Goal: Task Accomplishment & Management: Use online tool/utility

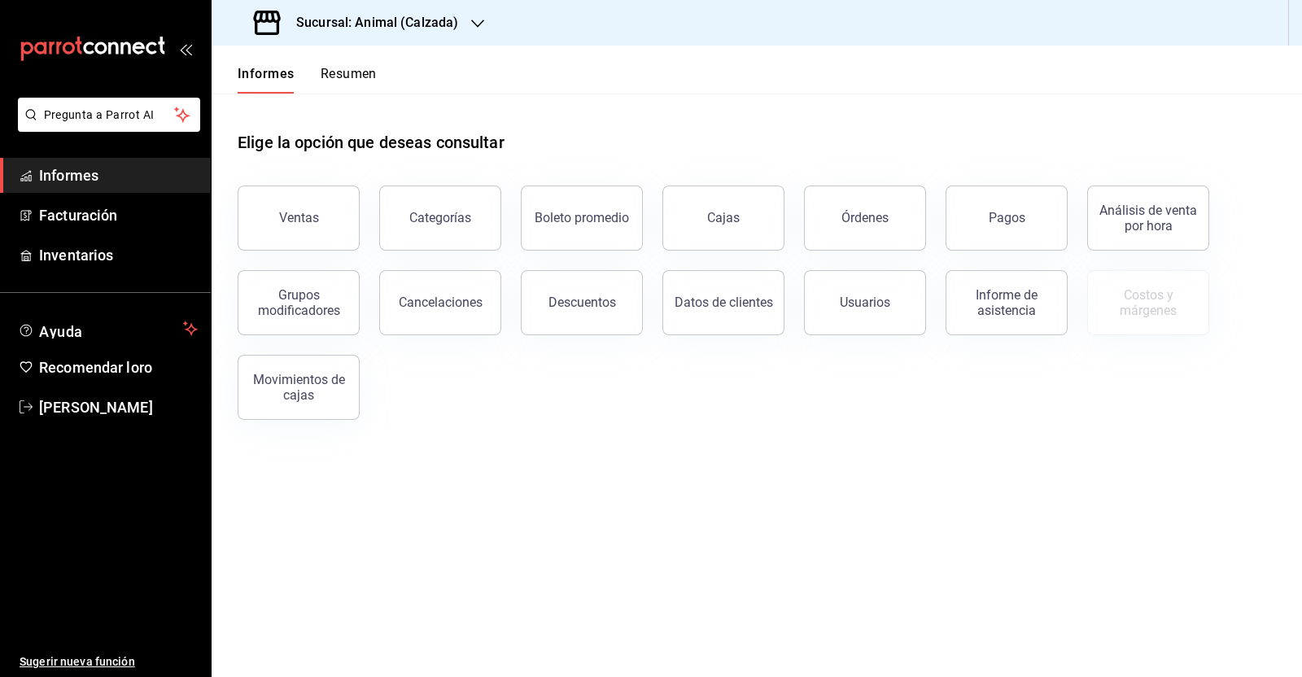
click at [851, 217] on font "Órdenes" at bounding box center [864, 217] width 47 height 15
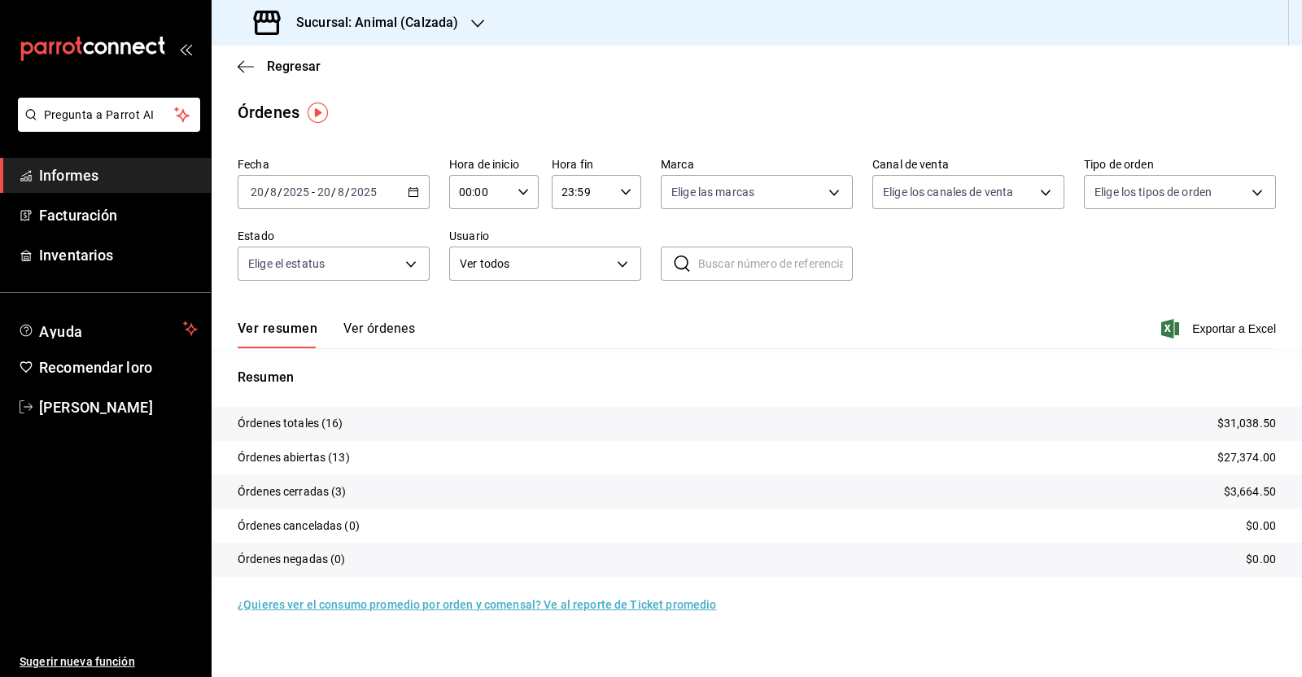
click at [416, 194] on icon "button" at bounding box center [413, 191] width 11 height 11
click at [342, 412] on li "Rango de fechas" at bounding box center [314, 424] width 152 height 37
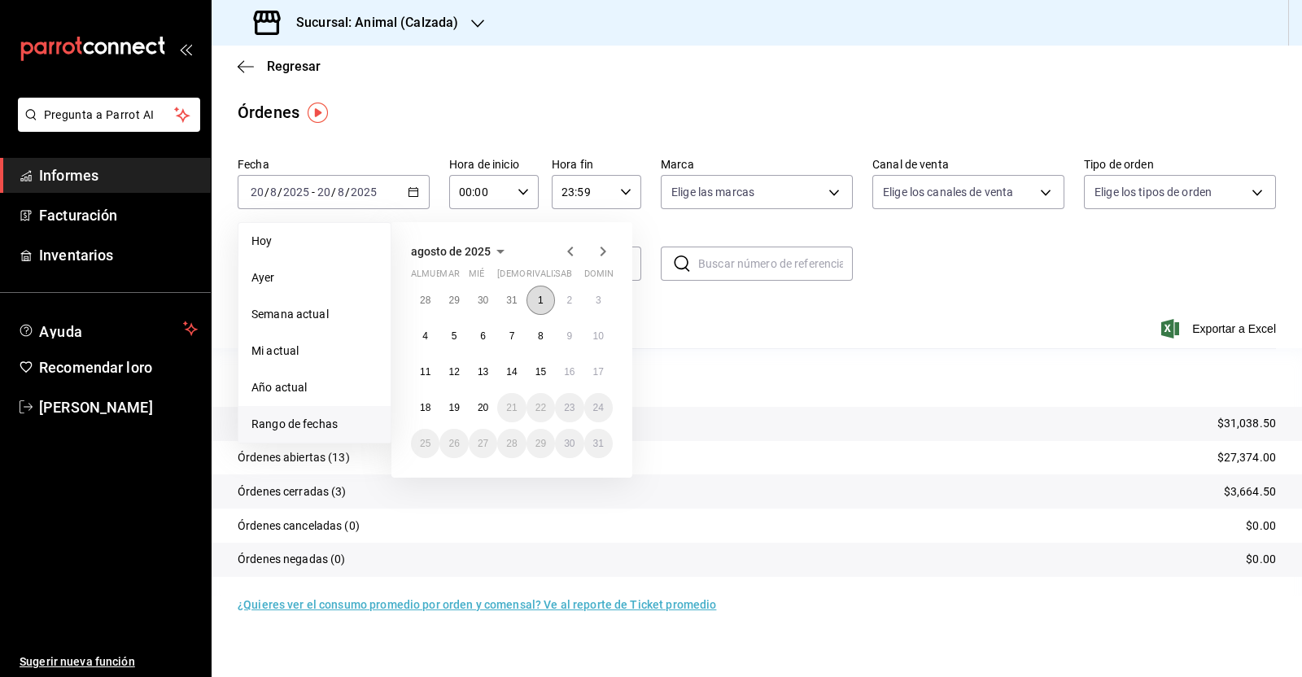
click at [540, 299] on font "1" at bounding box center [541, 300] width 6 height 11
click at [483, 400] on button "20" at bounding box center [483, 407] width 28 height 29
click at [536, 300] on button "1" at bounding box center [540, 300] width 28 height 29
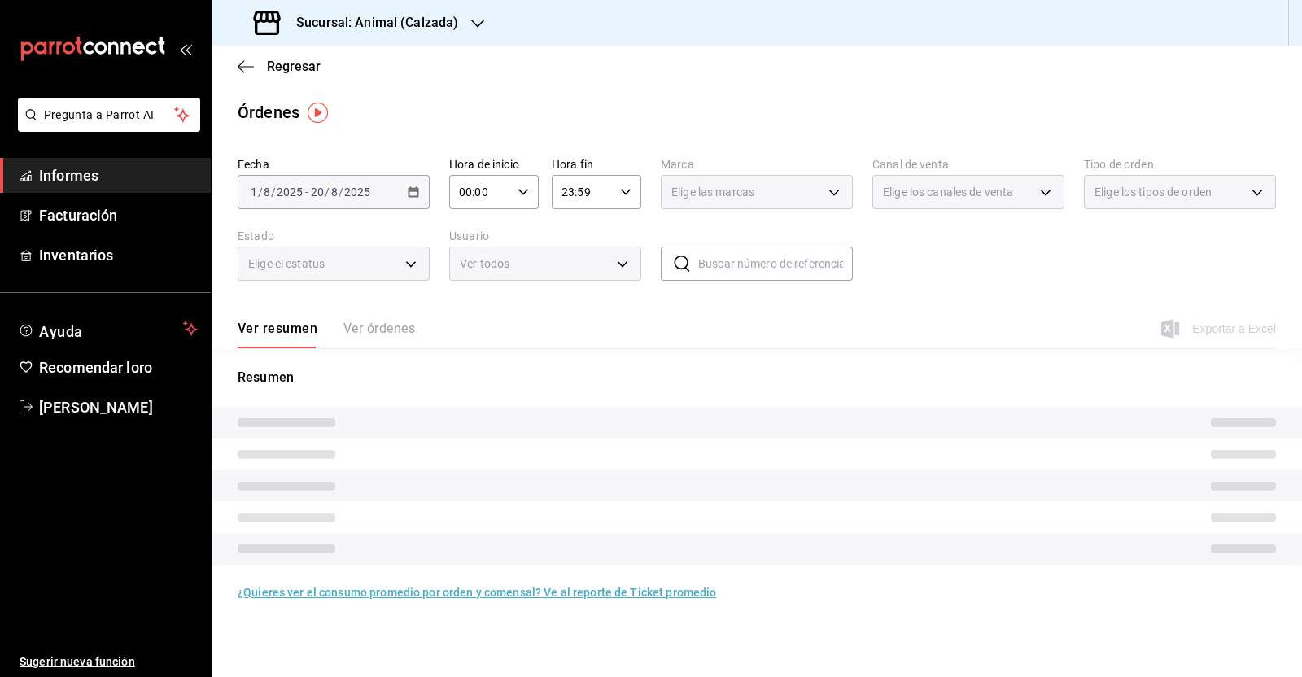
click at [529, 192] on div "00:00 Hora de inicio" at bounding box center [493, 192] width 89 height 34
click at [475, 328] on font "05" at bounding box center [471, 327] width 13 height 13
type input "05:00"
click at [628, 192] on div at bounding box center [651, 338] width 1302 height 677
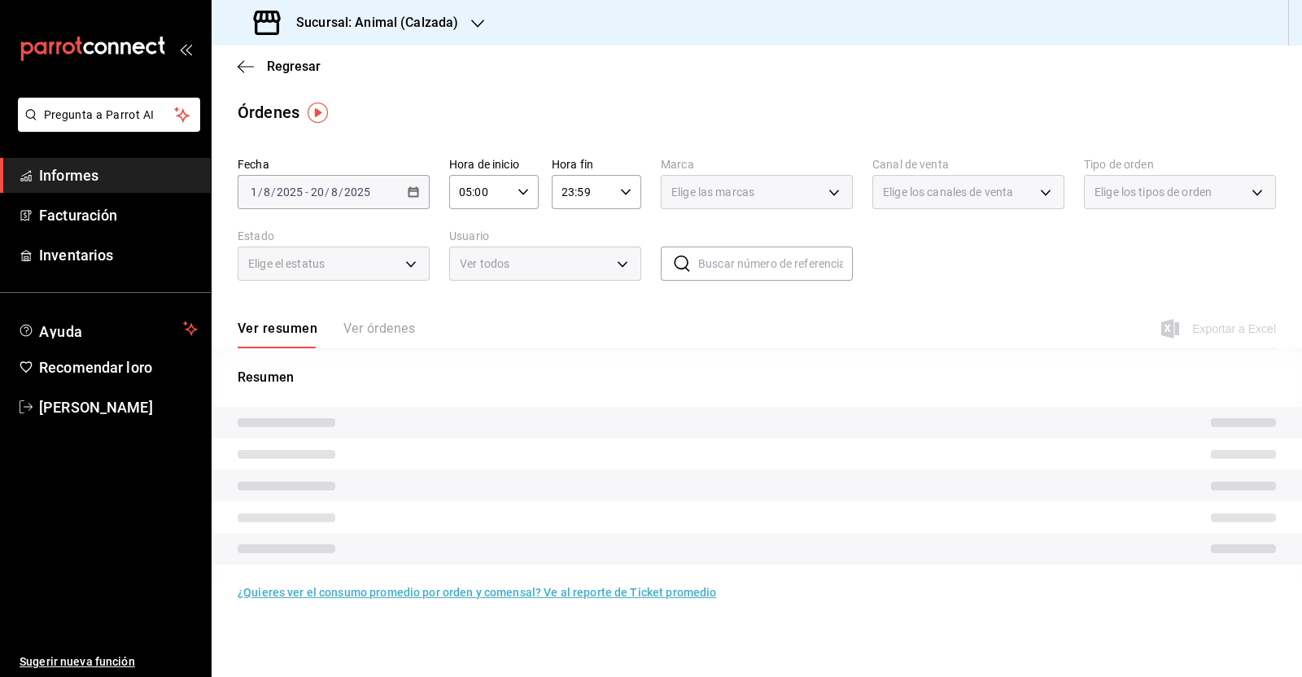
click at [625, 192] on icon "button" at bounding box center [625, 191] width 11 height 11
drag, startPoint x: 571, startPoint y: 317, endPoint x: 579, endPoint y: 304, distance: 15.4
click at [571, 318] on font "05" at bounding box center [574, 321] width 13 height 13
click at [618, 230] on font "00" at bounding box center [619, 233] width 13 height 13
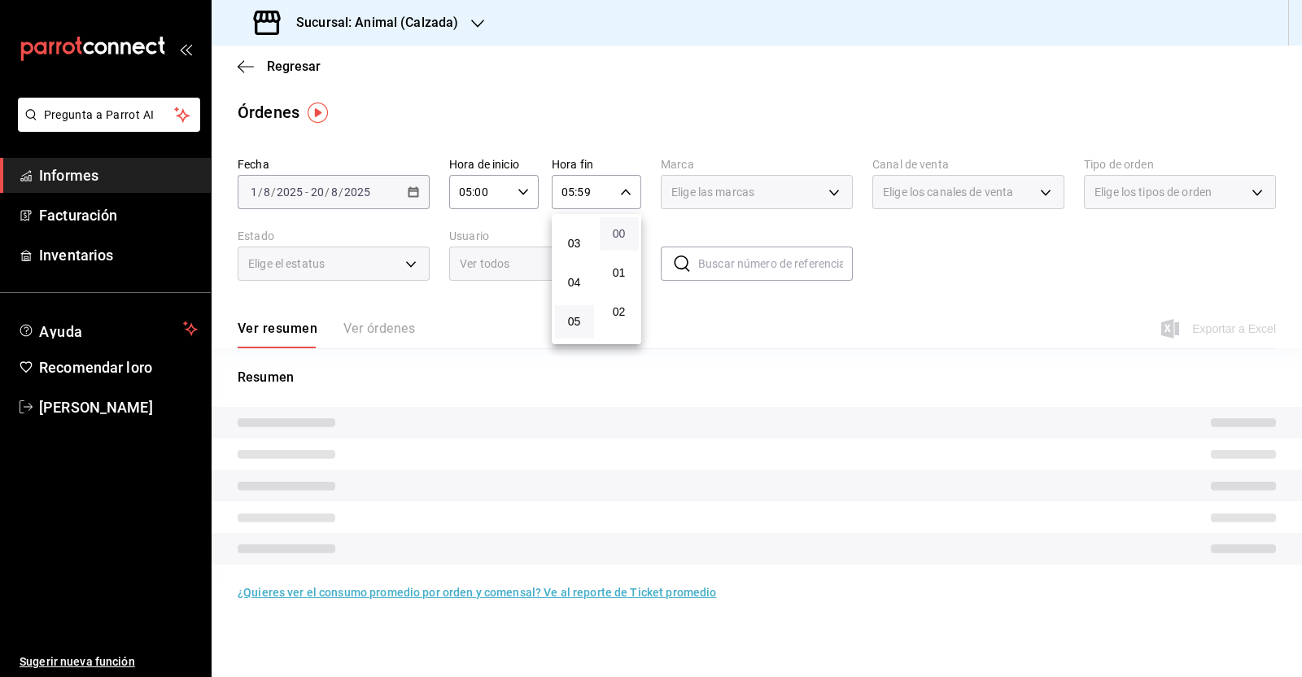
type input "05:00"
click at [974, 264] on div at bounding box center [651, 338] width 1302 height 677
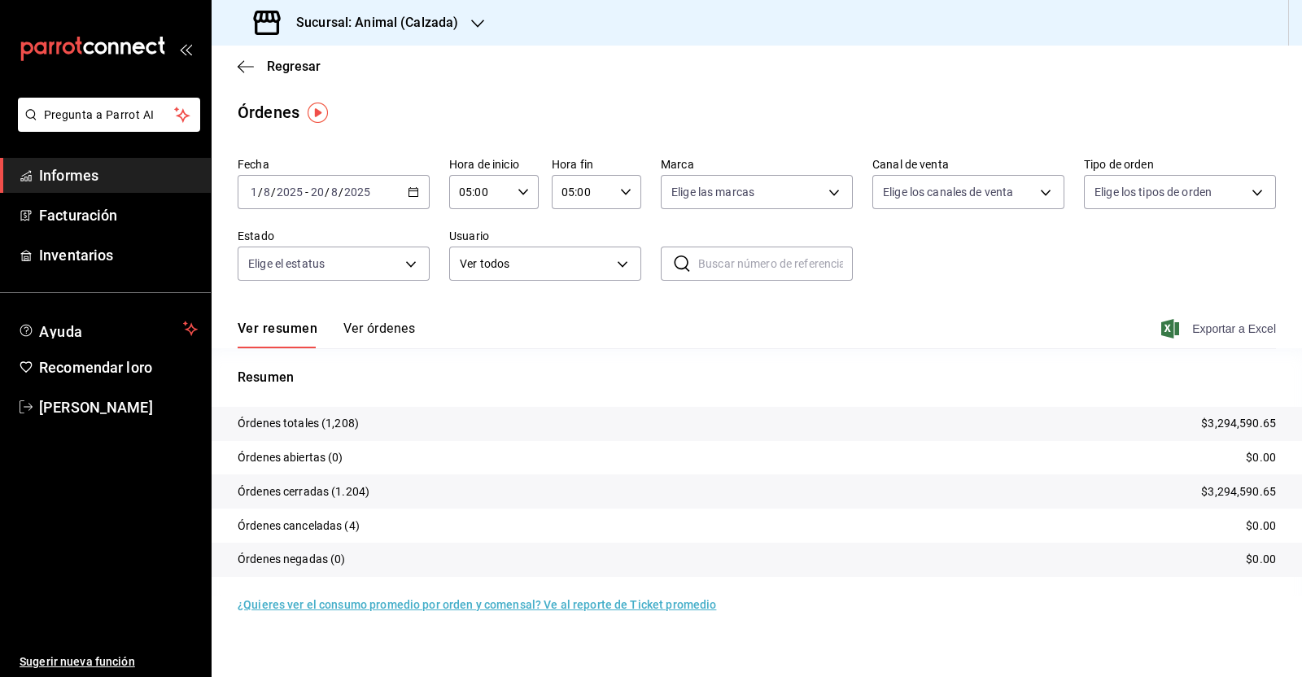
click at [1207, 331] on font "Exportar a Excel" at bounding box center [1234, 328] width 84 height 13
click at [239, 67] on icon "button" at bounding box center [241, 66] width 7 height 12
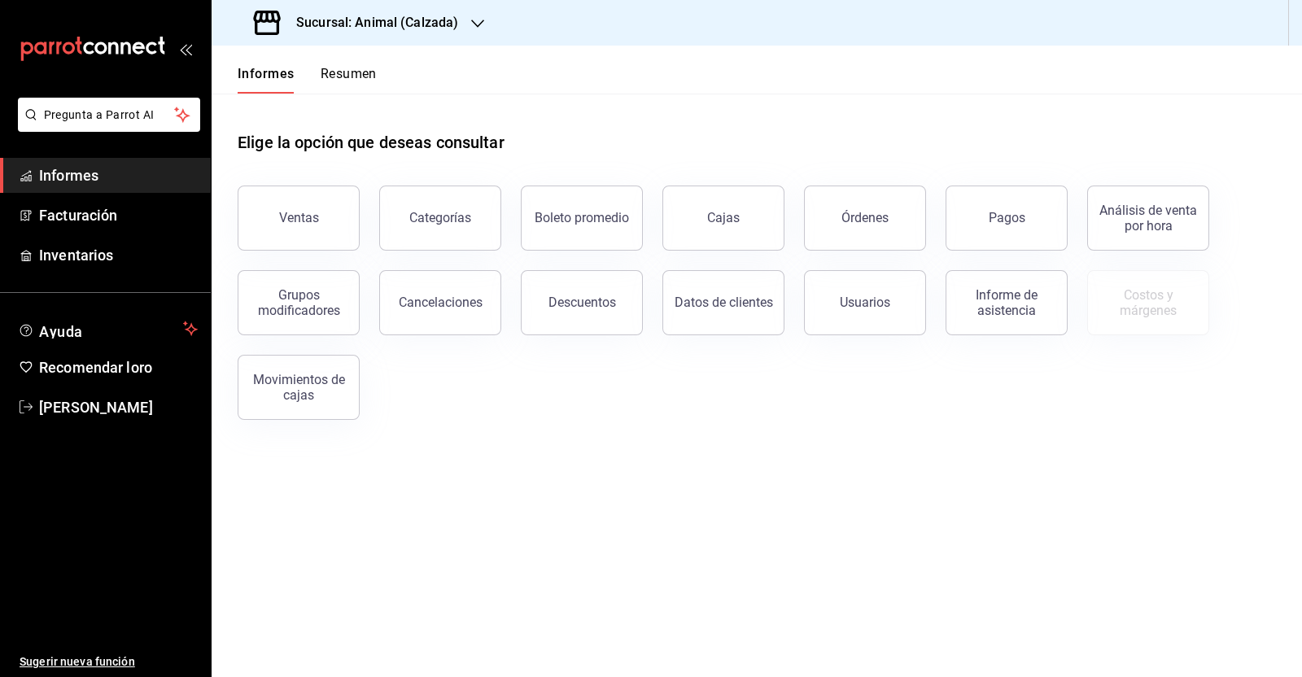
click at [1025, 236] on button "Pagos" at bounding box center [1006, 217] width 122 height 65
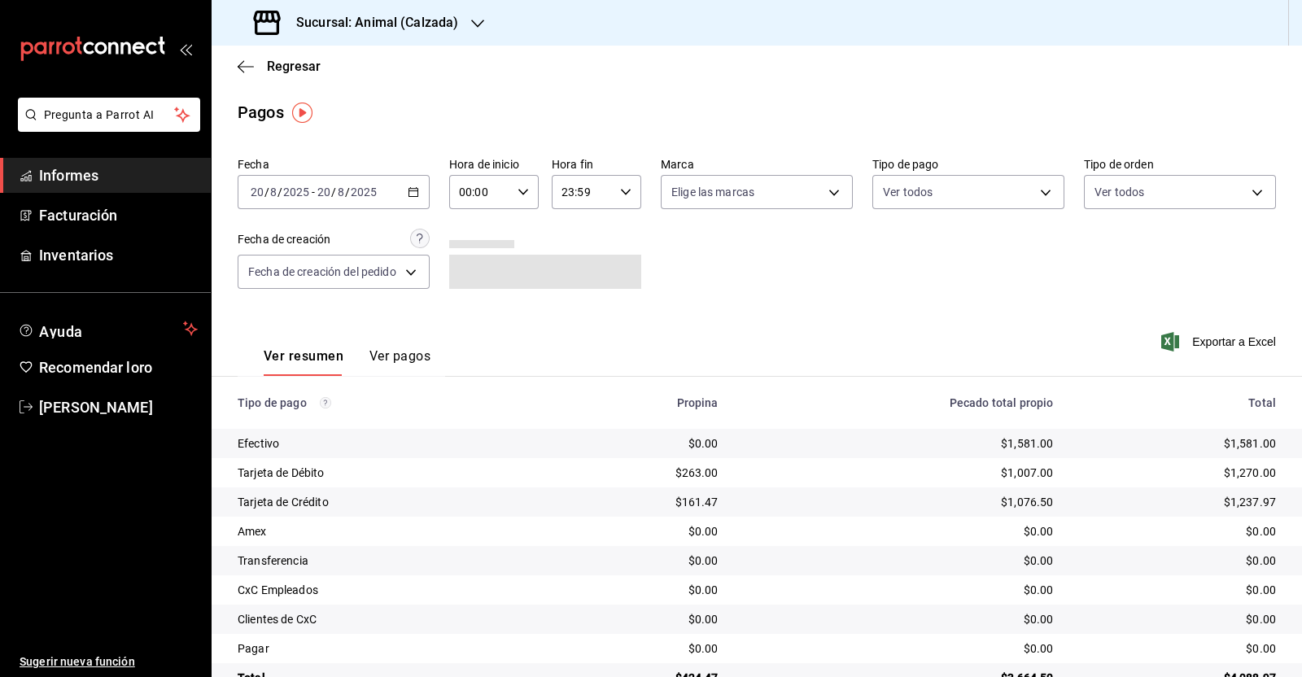
click at [414, 189] on icon "button" at bounding box center [413, 191] width 11 height 11
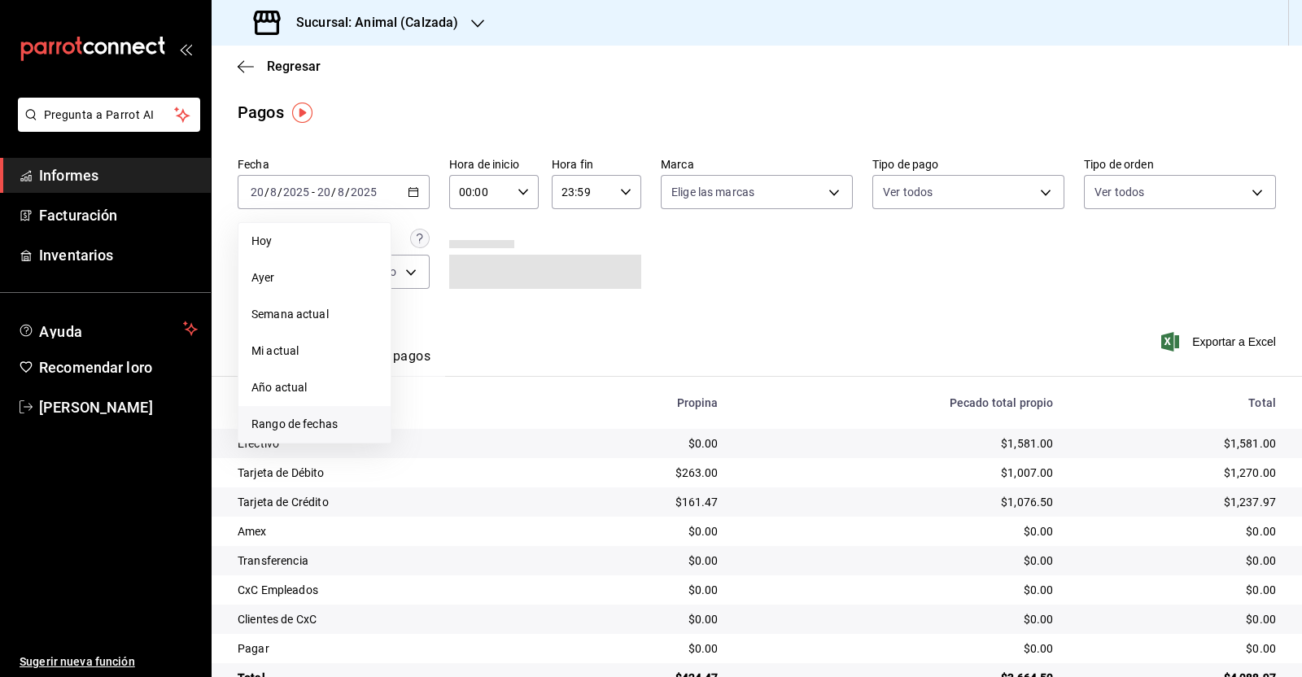
click at [340, 413] on li "Rango de fechas" at bounding box center [314, 424] width 152 height 37
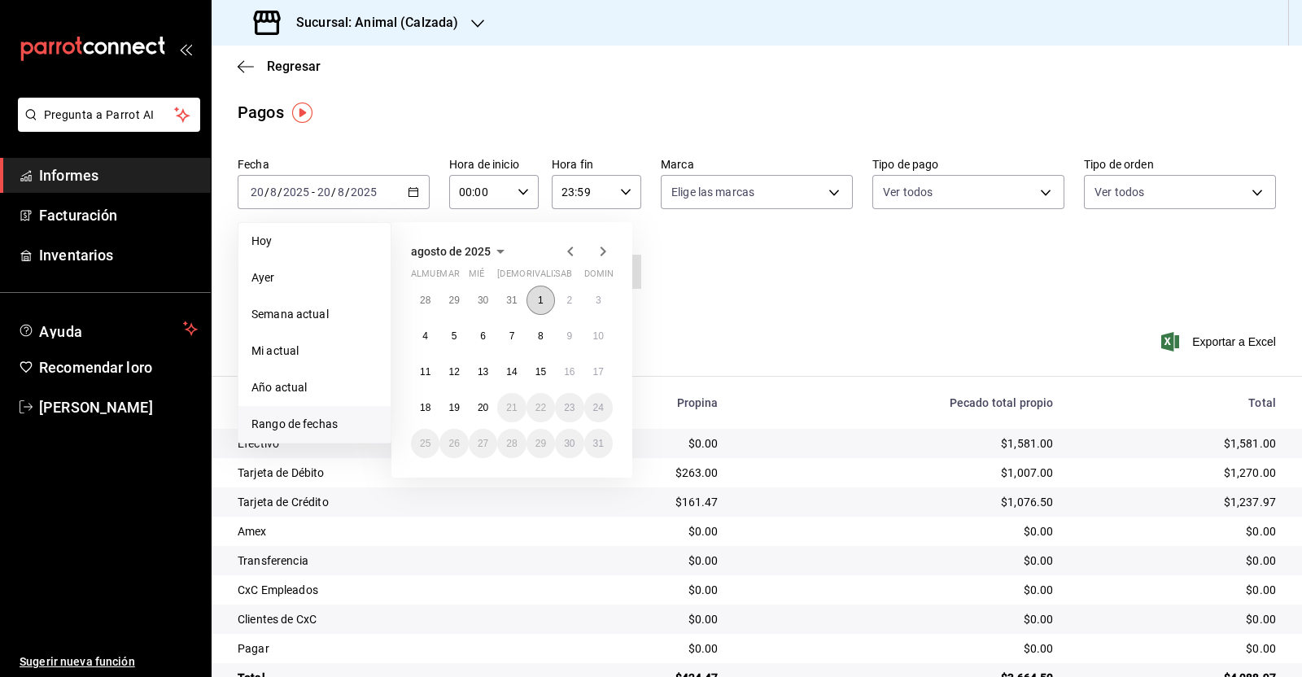
click at [541, 297] on font "1" at bounding box center [541, 300] width 6 height 11
click at [485, 412] on font "20" at bounding box center [483, 407] width 11 height 11
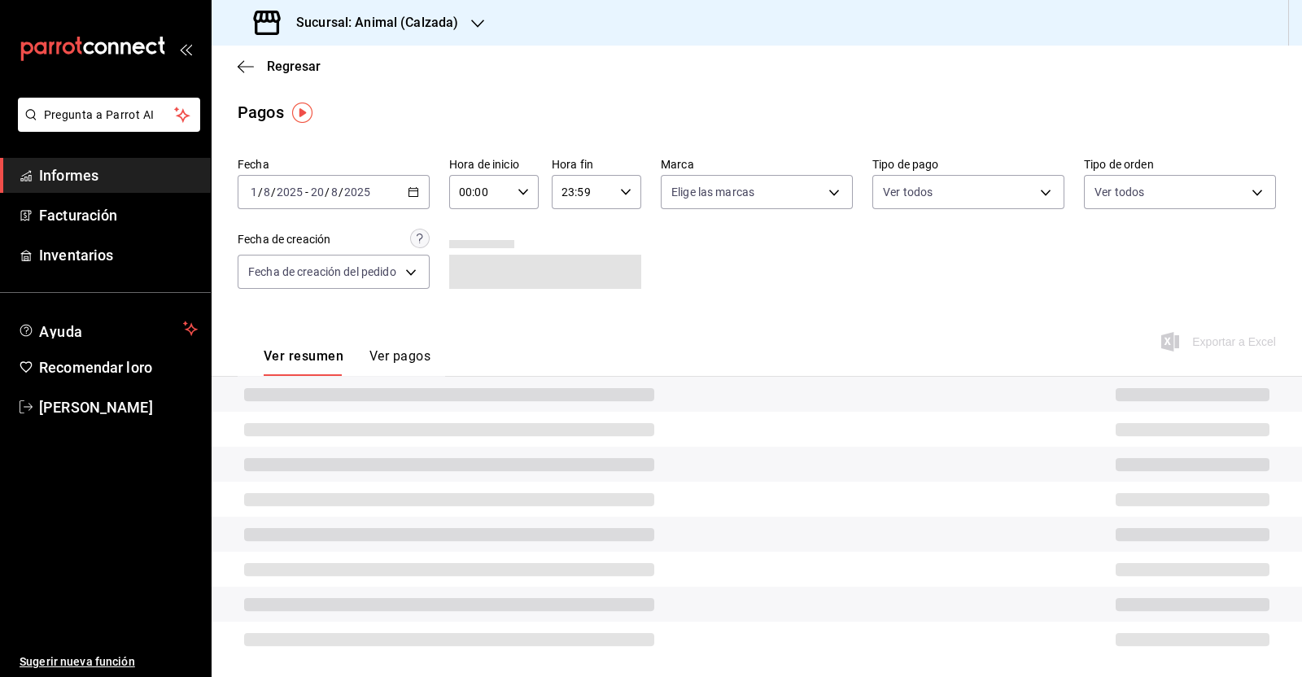
click at [520, 190] on icon "button" at bounding box center [522, 191] width 11 height 11
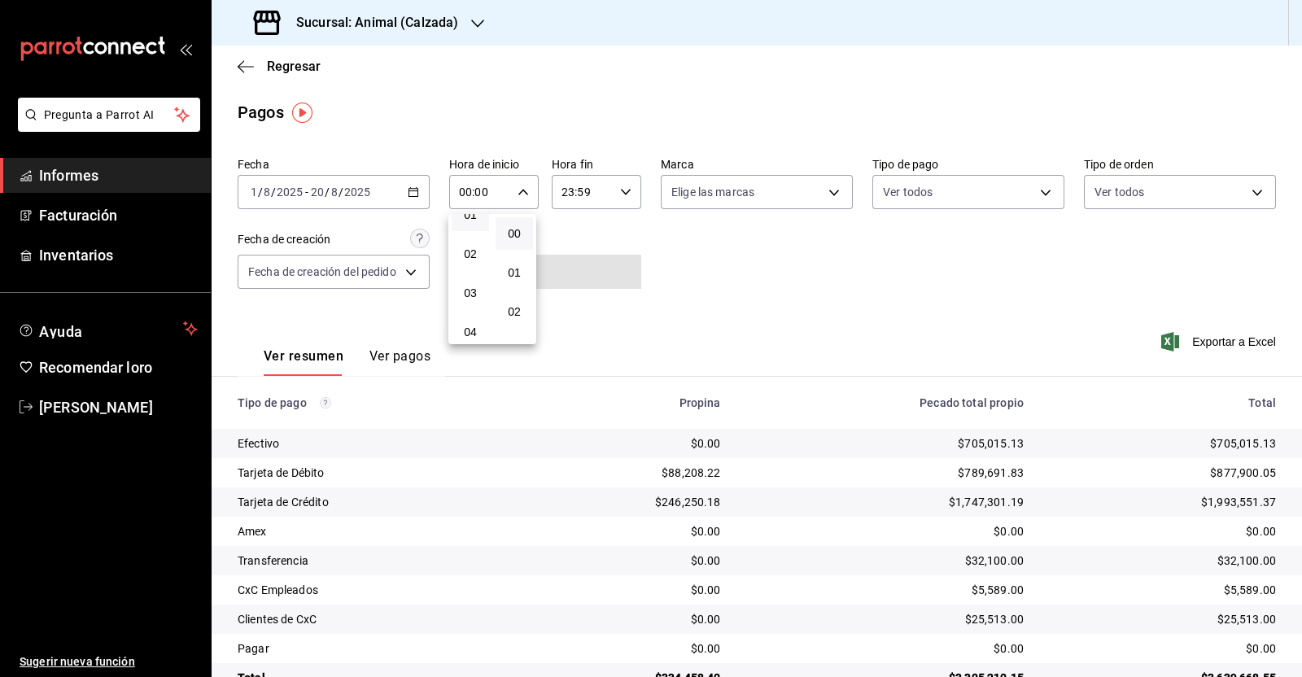
scroll to position [101, 0]
click at [470, 322] on button "05" at bounding box center [470, 328] width 37 height 33
type input "05:00"
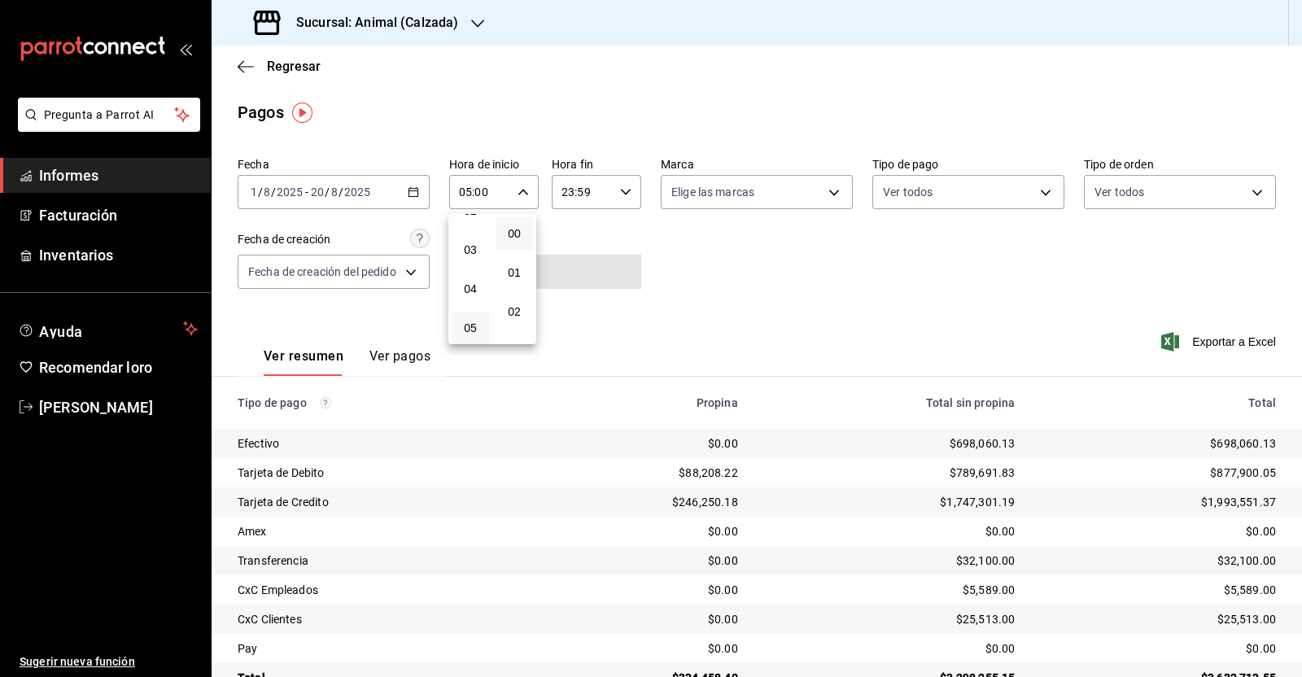
click at [622, 196] on div at bounding box center [651, 338] width 1302 height 677
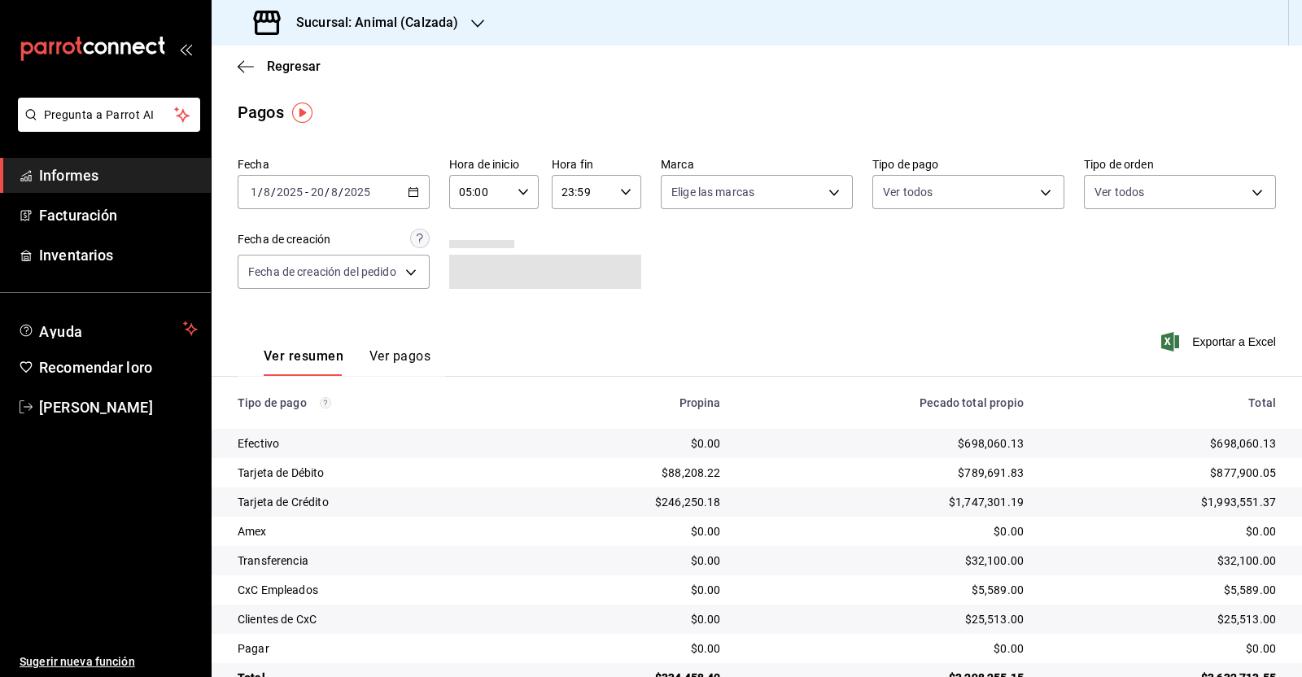
click at [620, 194] on icon "button" at bounding box center [625, 191] width 11 height 11
click at [570, 328] on font "05" at bounding box center [570, 321] width 13 height 13
click at [618, 225] on button "00" at bounding box center [614, 233] width 37 height 33
type input "05:00"
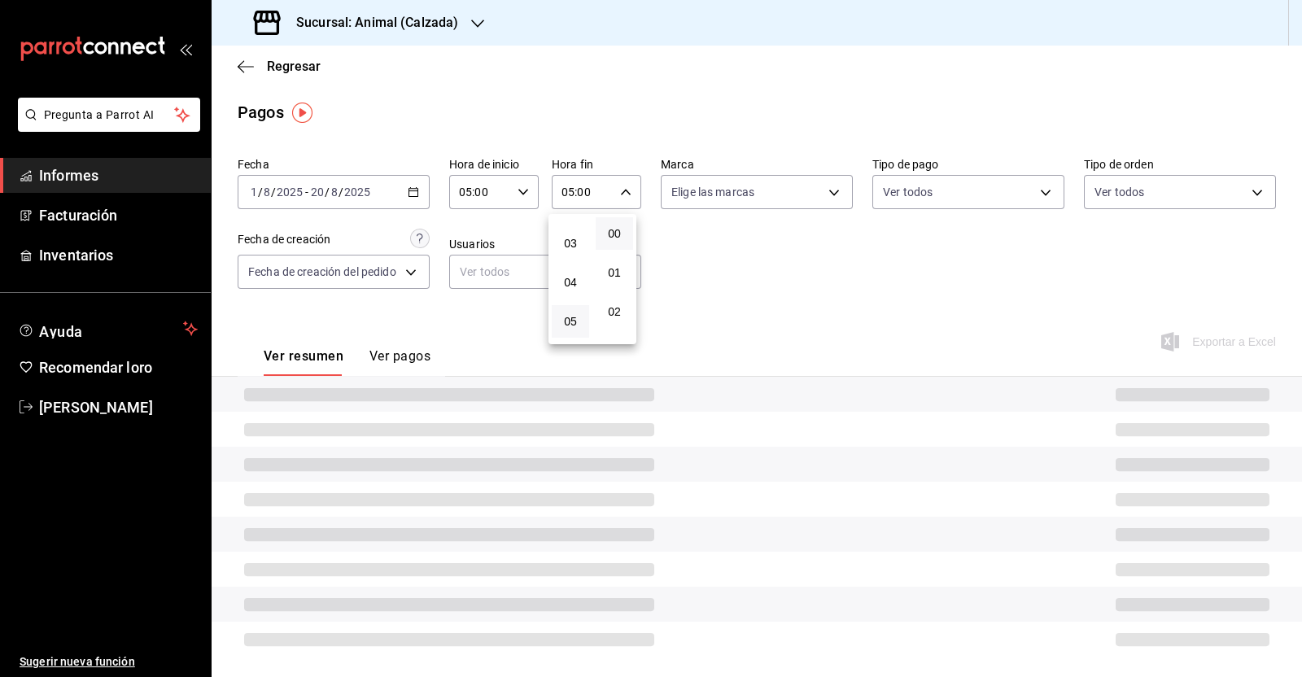
click at [799, 257] on div at bounding box center [651, 338] width 1302 height 677
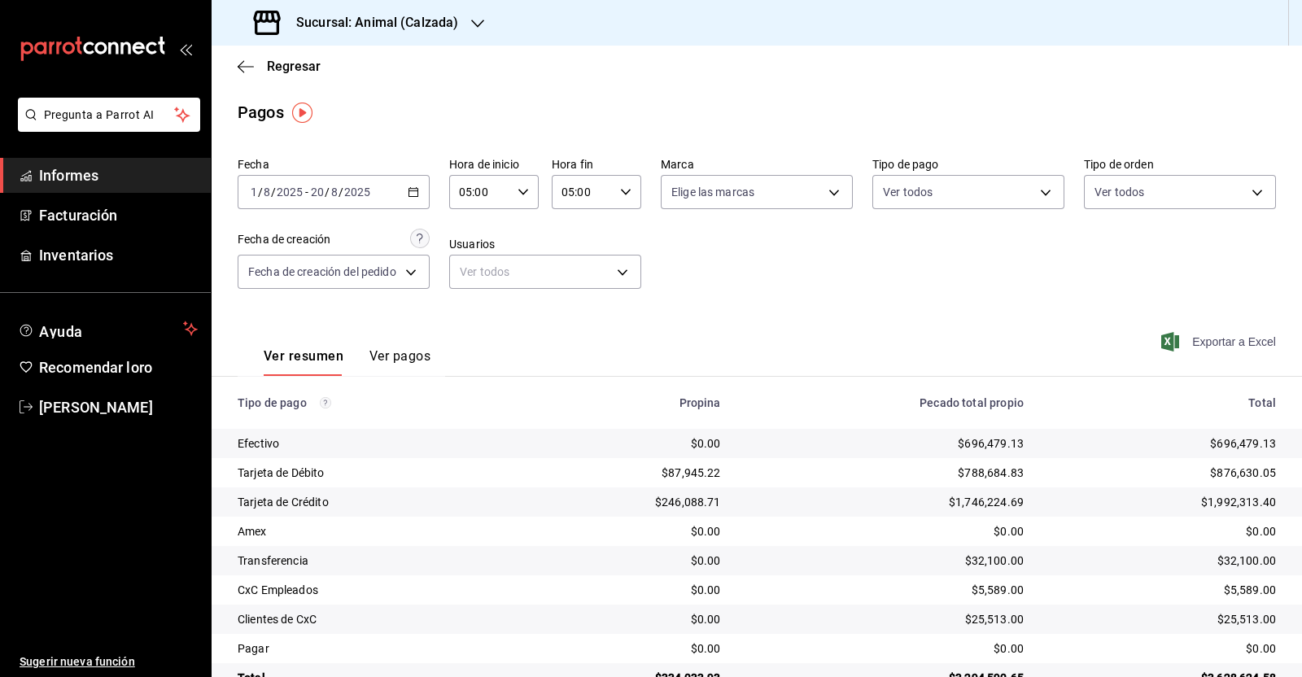
click at [1217, 341] on font "Exportar a Excel" at bounding box center [1234, 341] width 84 height 13
click at [251, 68] on icon "button" at bounding box center [246, 66] width 16 height 15
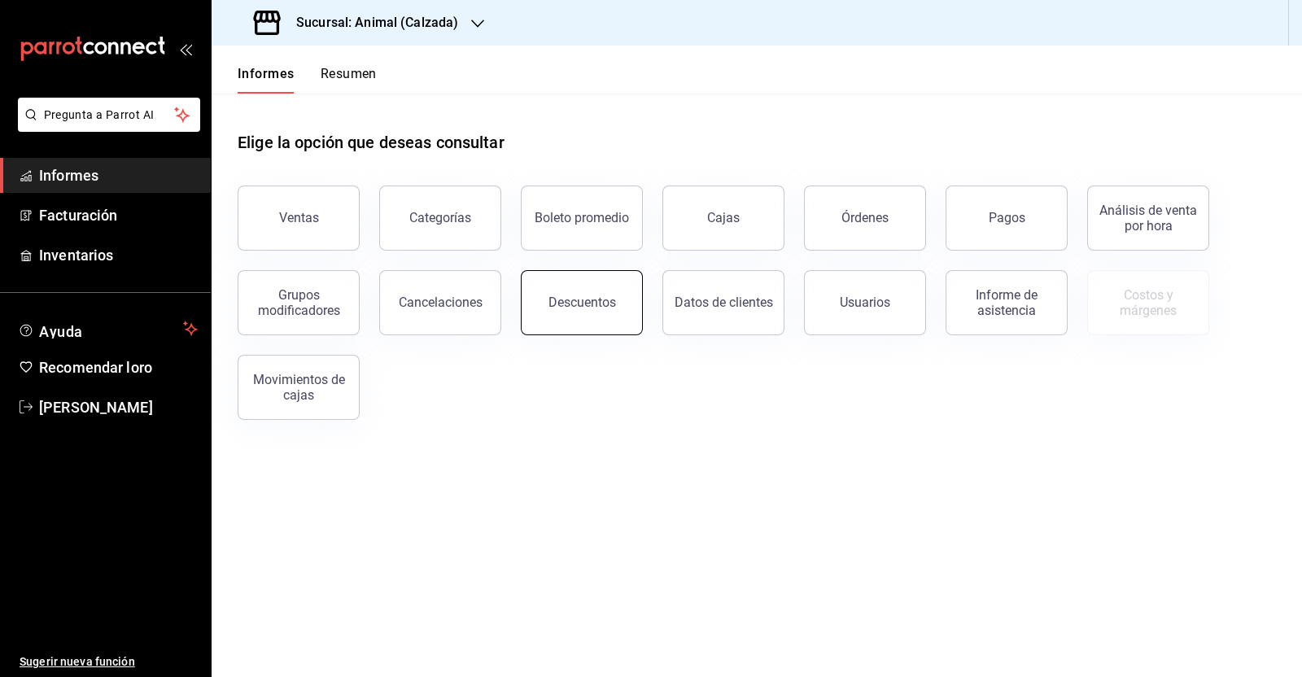
click at [600, 297] on font "Descuentos" at bounding box center [582, 302] width 68 height 15
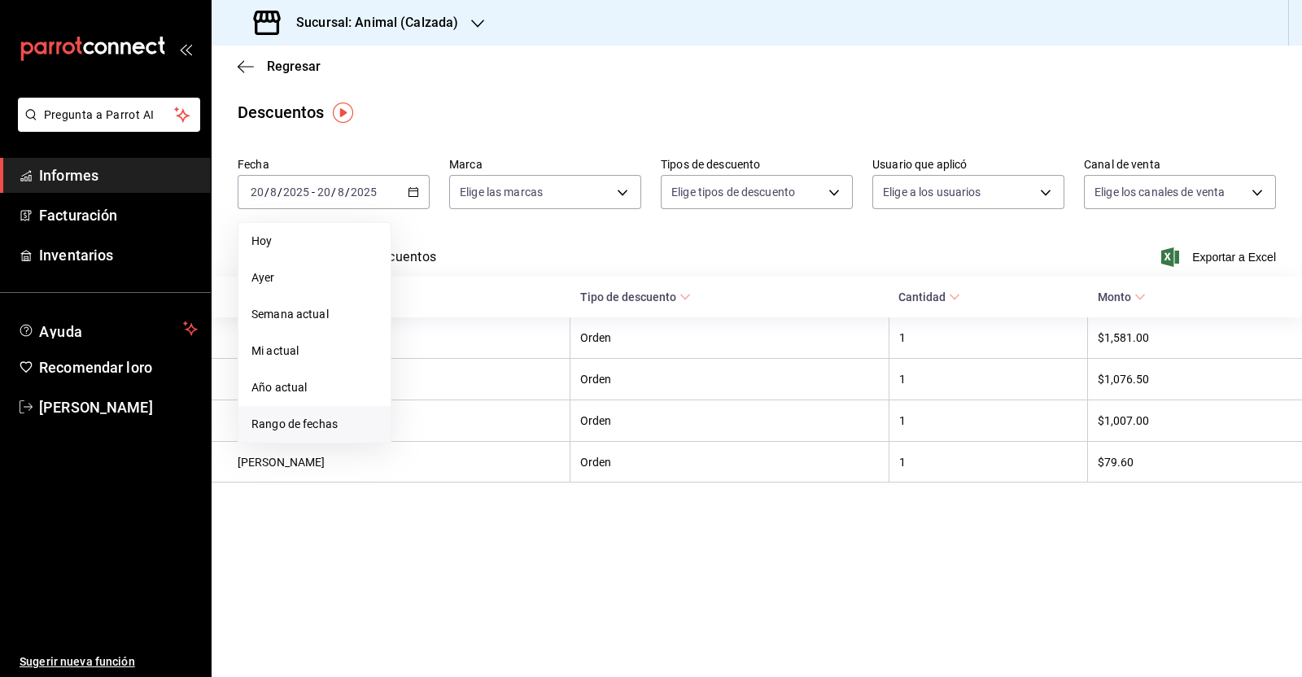
click at [326, 414] on li "Rango de fechas" at bounding box center [314, 424] width 152 height 37
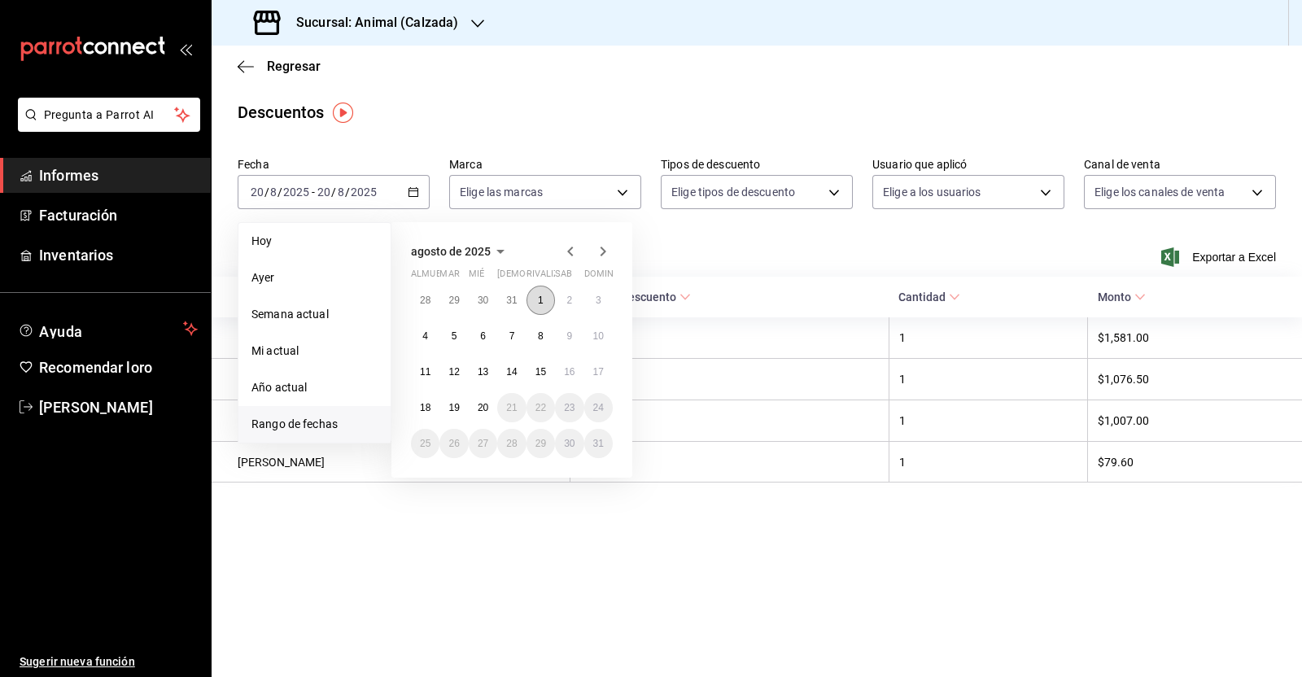
click at [537, 301] on button "1" at bounding box center [540, 300] width 28 height 29
click at [478, 405] on font "20" at bounding box center [483, 407] width 11 height 11
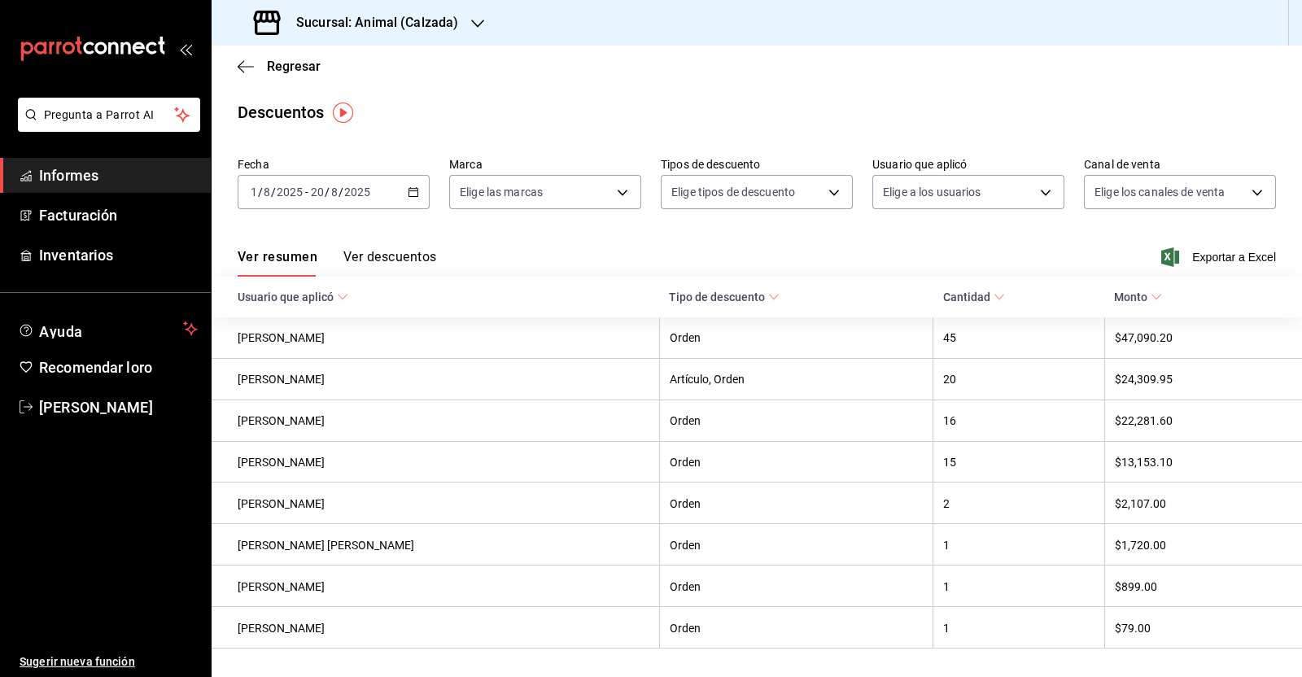
click at [1198, 260] on font "Exportar a Excel" at bounding box center [1234, 257] width 84 height 13
